Goal: Task Accomplishment & Management: Manage account settings

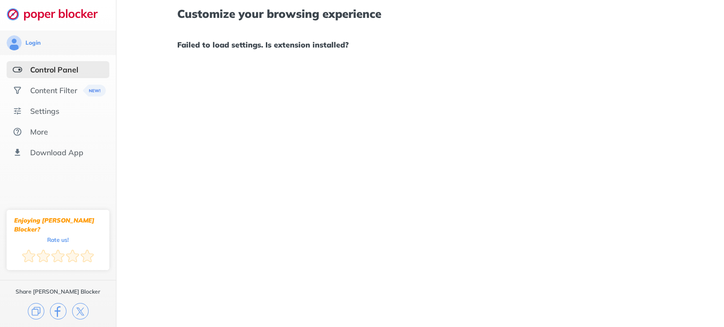
click at [52, 68] on div "Control Panel" at bounding box center [54, 69] width 48 height 9
click at [45, 97] on div "Content Filter" at bounding box center [58, 90] width 103 height 17
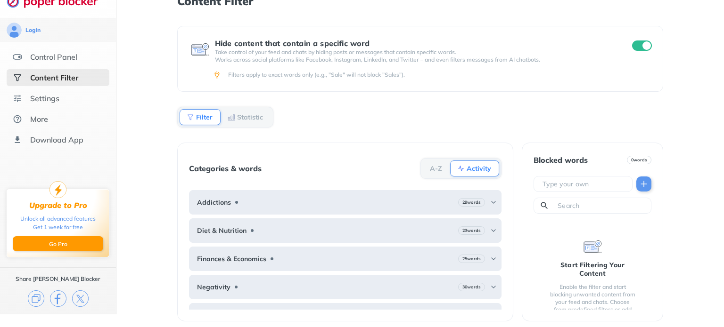
scroll to position [16, 0]
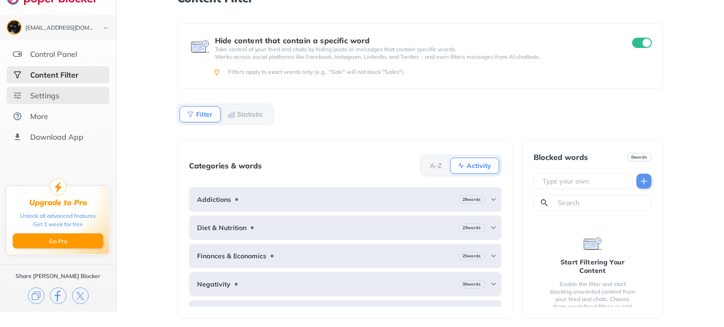
click at [38, 102] on div "Settings" at bounding box center [58, 95] width 103 height 17
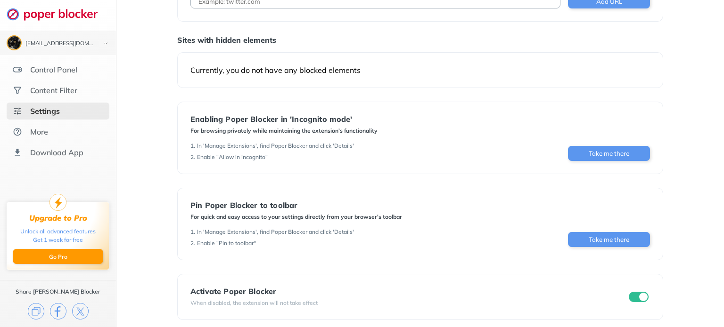
scroll to position [80, 0]
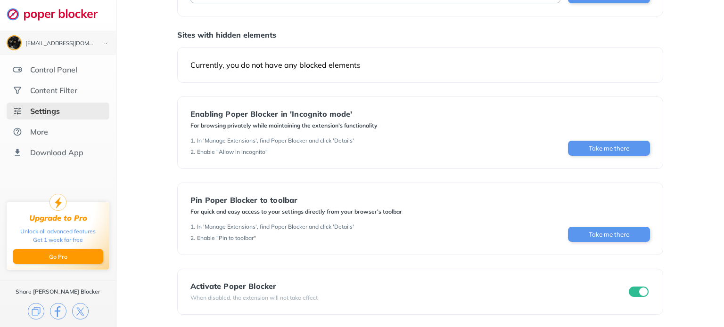
click at [635, 293] on input "checkbox" at bounding box center [638, 292] width 20 height 10
click at [45, 71] on div "Control Panel" at bounding box center [53, 69] width 47 height 9
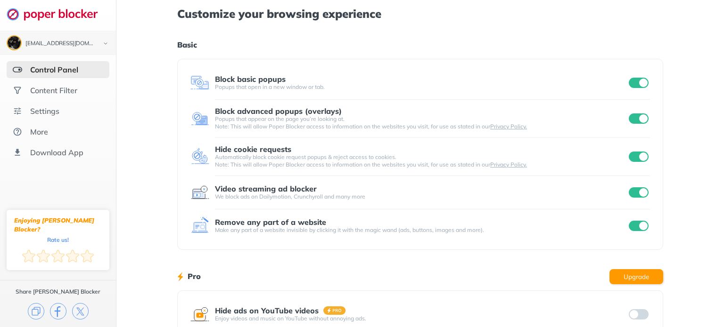
click at [633, 85] on input "checkbox" at bounding box center [638, 83] width 20 height 10
drag, startPoint x: 632, startPoint y: 120, endPoint x: 637, endPoint y: 112, distance: 9.5
click at [634, 118] on input "checkbox" at bounding box center [638, 119] width 20 height 10
click at [634, 157] on input "checkbox" at bounding box center [638, 157] width 20 height 10
click at [634, 193] on input "checkbox" at bounding box center [638, 192] width 20 height 10
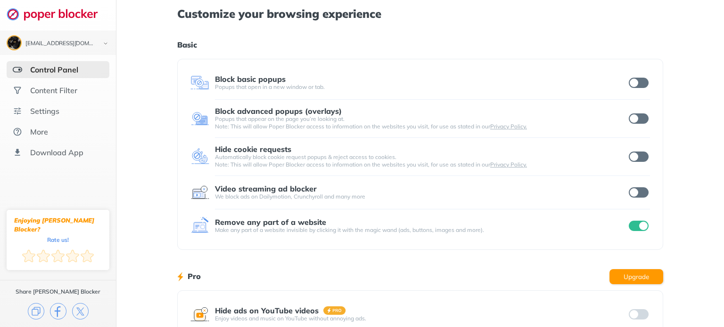
click at [632, 228] on input "checkbox" at bounding box center [638, 226] width 20 height 10
click at [634, 277] on button "Upgrade" at bounding box center [636, 276] width 54 height 15
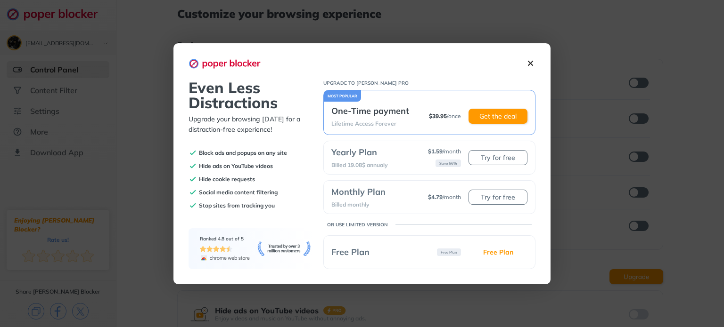
click at [534, 61] on img at bounding box center [530, 63] width 10 height 10
